Goal: Transaction & Acquisition: Purchase product/service

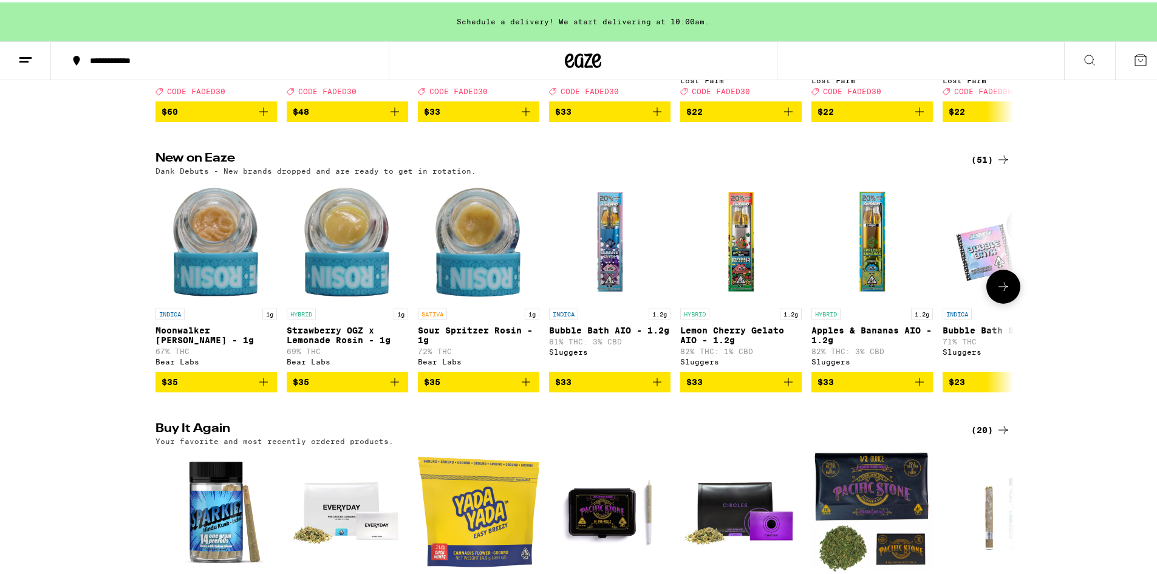
scroll to position [364, 0]
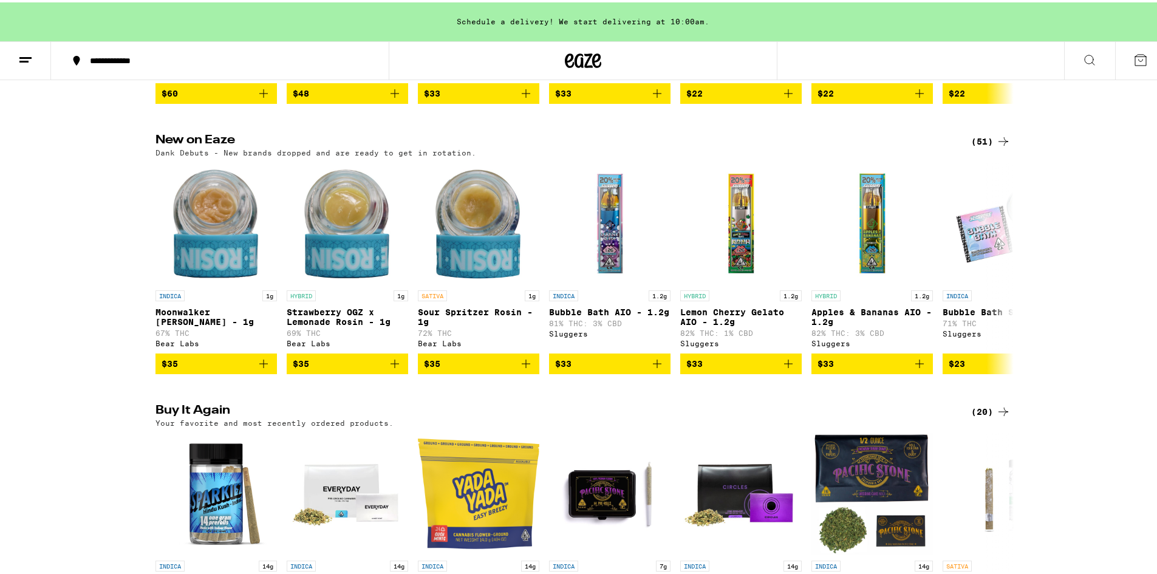
drag, startPoint x: 734, startPoint y: 247, endPoint x: 1044, endPoint y: 8, distance: 391.8
